Goal: Find specific page/section: Find specific page/section

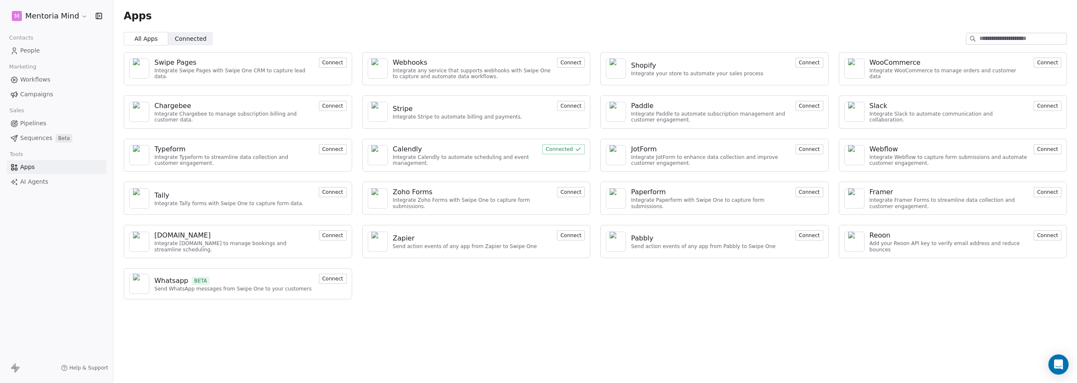
click at [29, 51] on span "People" at bounding box center [30, 50] width 20 height 9
